Goal: Navigation & Orientation: Find specific page/section

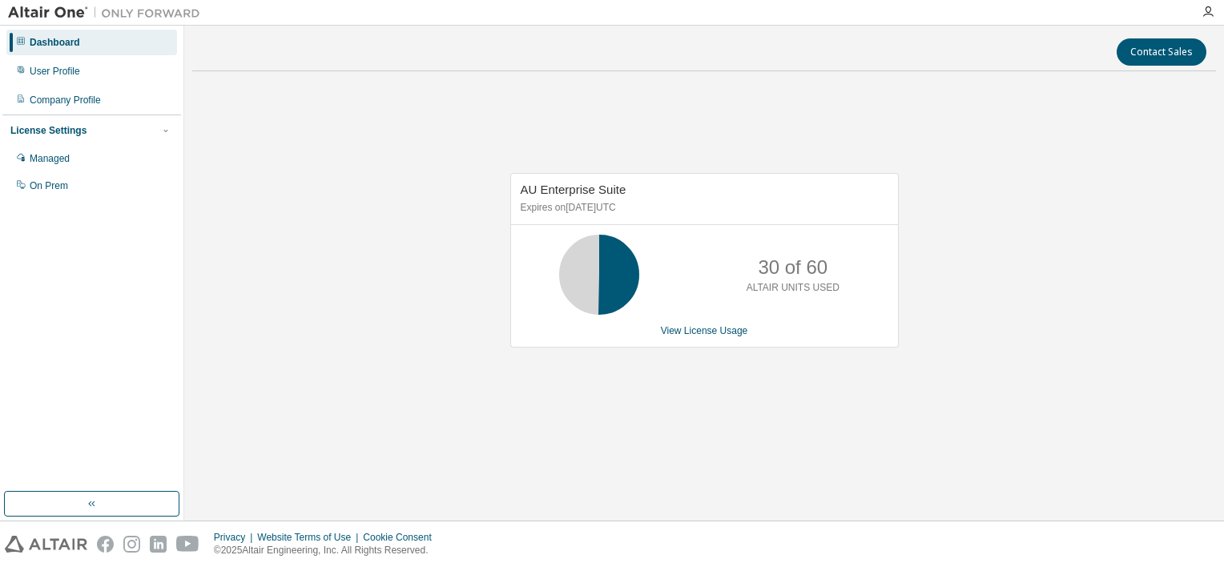
click at [430, 454] on div "Contact Sales AU Enterprise Suite Expires on [DATE] UTC 30 of 60 ALTAIR UNITS U…" at bounding box center [704, 273] width 1024 height 479
